Goal: Check status: Check status

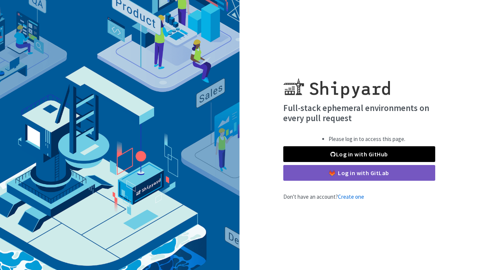
click at [343, 155] on link "Log in with GitHub" at bounding box center [359, 154] width 152 height 16
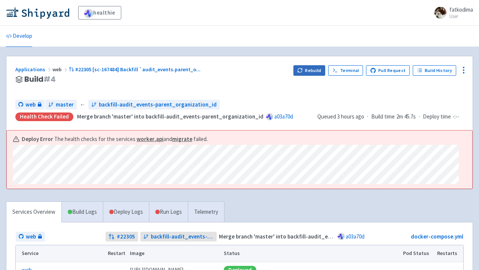
click at [313, 68] on button "Rebuild" at bounding box center [310, 70] width 32 height 10
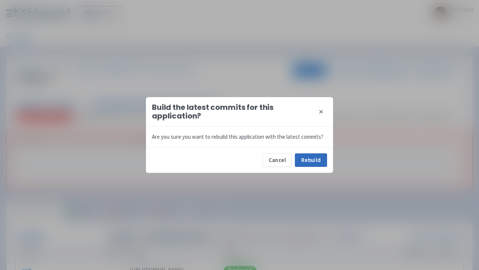
click at [315, 158] on button "Rebuild" at bounding box center [311, 159] width 32 height 13
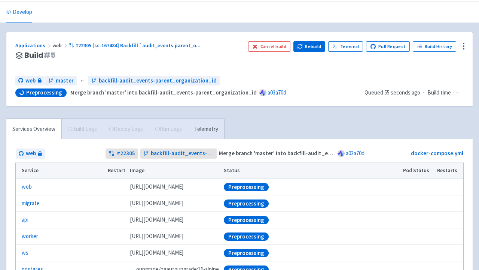
scroll to position [25, 0]
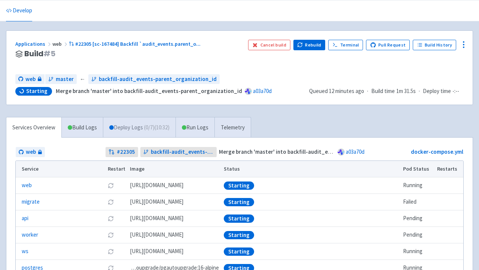
click at [145, 128] on link "Deploy Logs ( 0 / 7 ) (10:32)" at bounding box center [139, 127] width 73 height 21
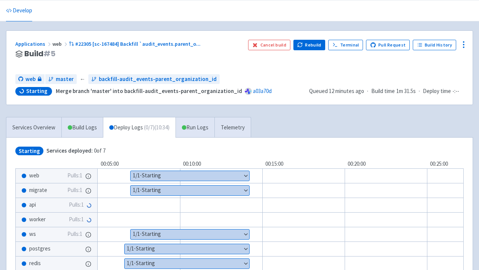
click at [145, 190] on button "Show details" at bounding box center [190, 190] width 119 height 10
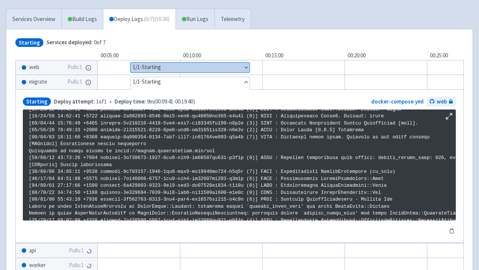
scroll to position [134, 0]
